Goal: Task Accomplishment & Management: Use online tool/utility

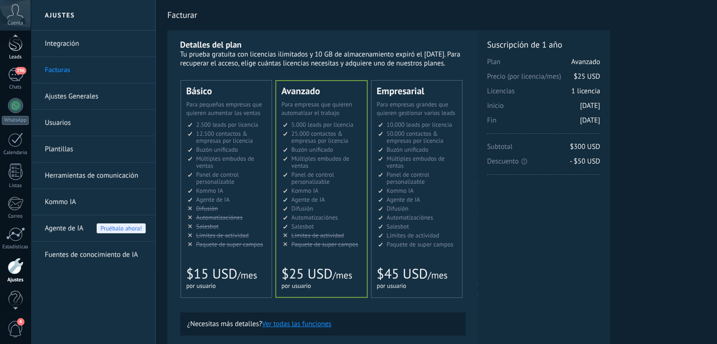
scroll to position [33, 0]
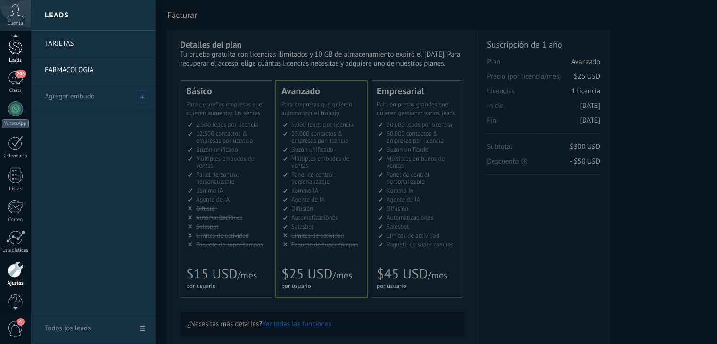
click at [15, 55] on link "Leads" at bounding box center [15, 50] width 31 height 26
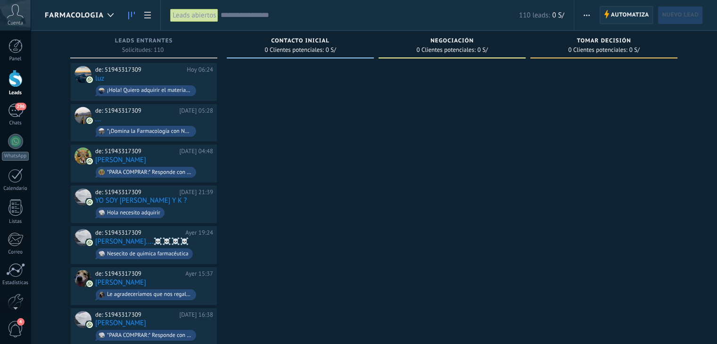
click at [615, 15] on span "Automatiza" at bounding box center [630, 15] width 38 height 17
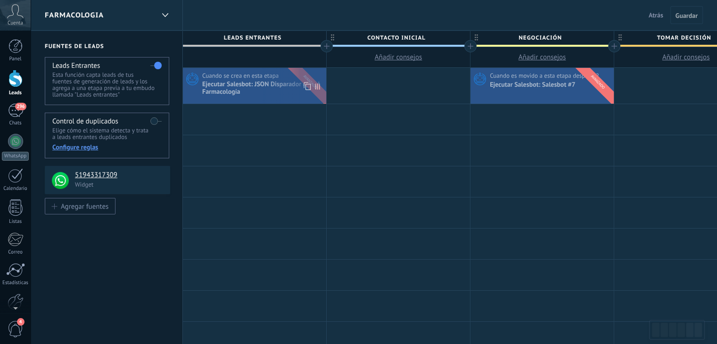
click at [253, 85] on div "Ejecutar Salesbot: JSON Disparador inicial Farmacología" at bounding box center [263, 89] width 122 height 16
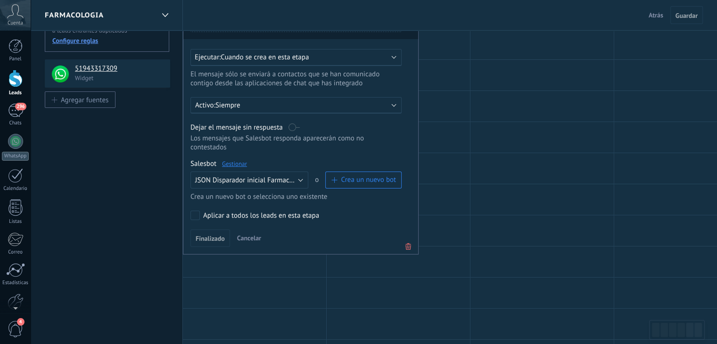
scroll to position [47, 0]
